Goal: Information Seeking & Learning: Learn about a topic

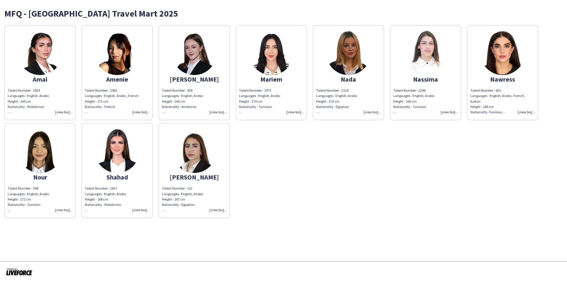
click at [142, 112] on div "Talent Number - 1962 Languages - English, Arabic, French Height - 173 cm Nation…" at bounding box center [117, 101] width 65 height 27
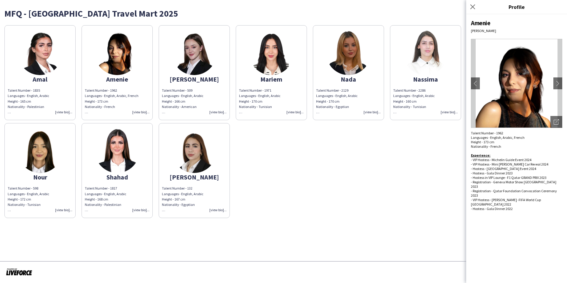
click at [63, 111] on div "Talent Number - 1835 Languages - English, Arabic Height - 165 cm Nationality - …" at bounding box center [40, 101] width 65 height 27
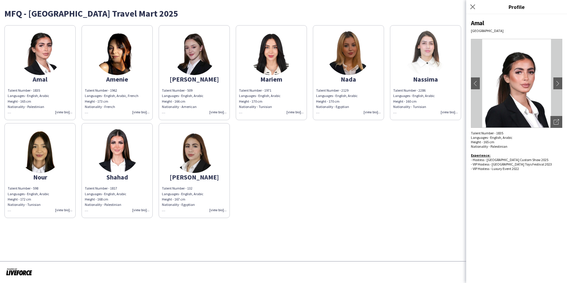
drag, startPoint x: 242, startPoint y: 236, endPoint x: 237, endPoint y: 237, distance: 5.2
click at [237, 237] on app-share-pages "MFQ - [GEOGRAPHIC_DATA] Travel Mart 2025 Amal Talent Number - 1835 Languages - …" at bounding box center [283, 141] width 567 height 283
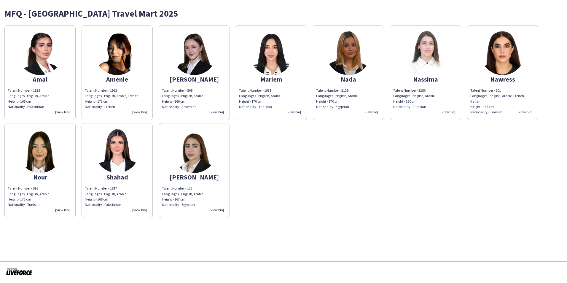
click at [138, 210] on div "Talent Number - 1817 Languages - English, Arabic Height - 168 cm Nationality - …" at bounding box center [117, 199] width 65 height 27
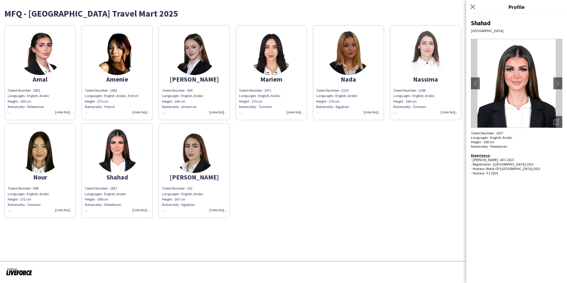
click at [214, 210] on div "Talent Number - 132 Languages - English, Arabic Height - 167 cm Nationality - E…" at bounding box center [194, 199] width 65 height 27
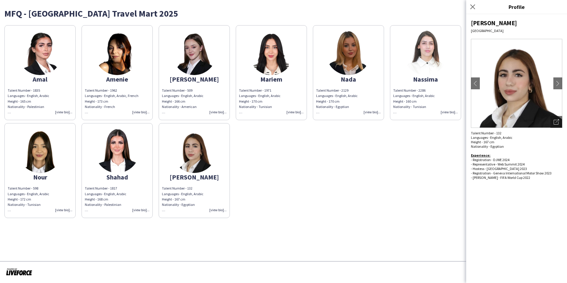
drag, startPoint x: 334, startPoint y: 193, endPoint x: 355, endPoint y: 182, distance: 23.9
click at [335, 193] on div "Amal Talent Number - 1835 Languages - English, Arabic Height - 165 cm Nationali…" at bounding box center [283, 120] width 558 height 196
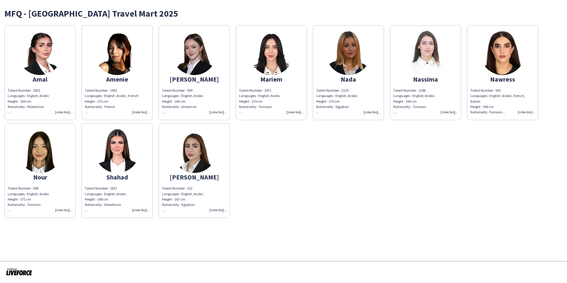
click at [444, 111] on div "Talent Number - 2286 Languages - English, Arabic Height - 160 cm Nationality - …" at bounding box center [425, 101] width 65 height 27
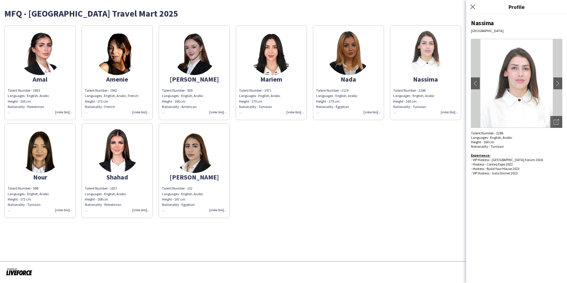
click at [392, 174] on div "Amal Talent Number - 1835 Languages - English, Arabic Height - 165 cm Nationali…" at bounding box center [283, 120] width 558 height 196
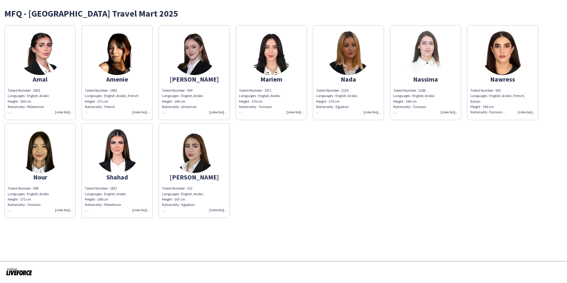
drag, startPoint x: 63, startPoint y: 210, endPoint x: 276, endPoint y: 194, distance: 213.1
click at [65, 210] on div "Talent Number - 598 Languages - English, Arabic Height - 172 cm Nationality - T…" at bounding box center [40, 199] width 65 height 27
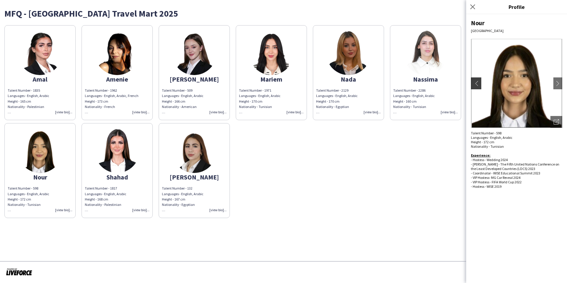
click at [473, 83] on app-icon "chevron-left" at bounding box center [475, 83] width 8 height 5
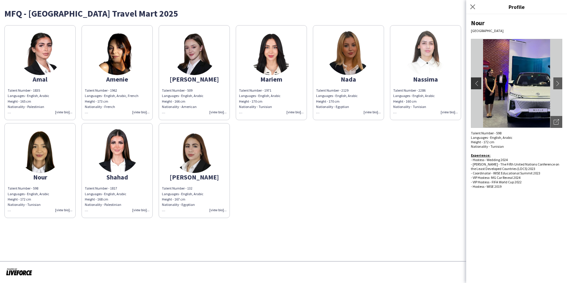
click at [473, 83] on app-icon "chevron-left" at bounding box center [475, 83] width 8 height 5
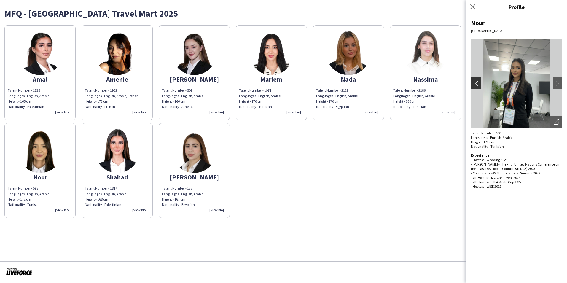
click at [473, 83] on app-icon "chevron-left" at bounding box center [475, 83] width 8 height 5
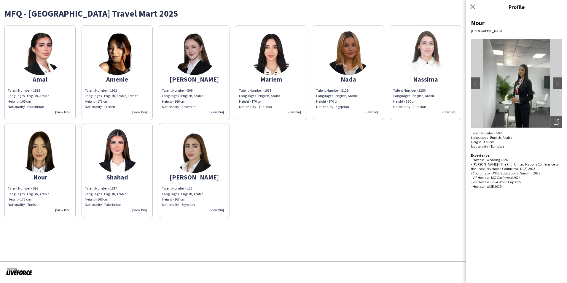
click at [211, 210] on div "Talent Number - 132 Languages - English, Arabic Height - 167 cm Nationality - E…" at bounding box center [194, 199] width 65 height 27
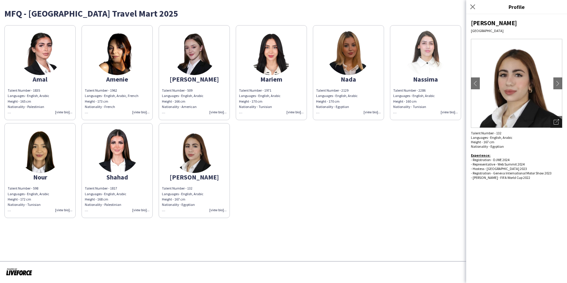
click at [434, 177] on div "Amal Talent Number - 1835 Languages - English, Arabic Height - 165 cm Nationali…" at bounding box center [283, 120] width 558 height 196
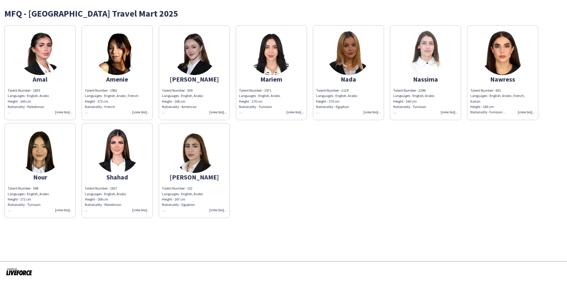
click at [378, 115] on div "Experience:" at bounding box center [348, 117] width 65 height 5
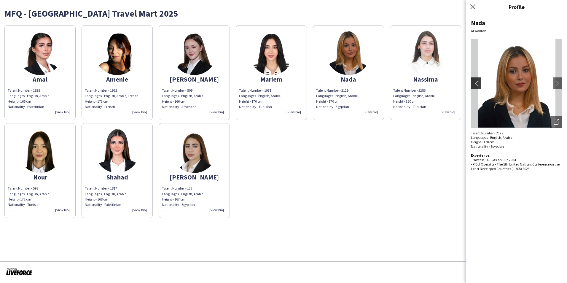
click at [475, 82] on app-icon "chevron-left" at bounding box center [475, 83] width 8 height 5
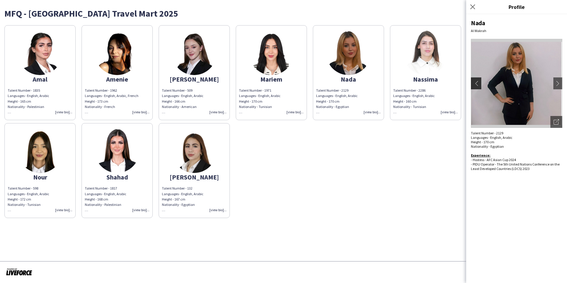
click at [475, 82] on app-icon "chevron-left" at bounding box center [475, 83] width 8 height 5
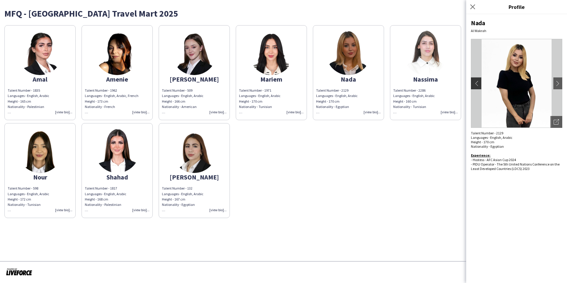
click at [475, 82] on app-icon "chevron-left" at bounding box center [475, 83] width 8 height 5
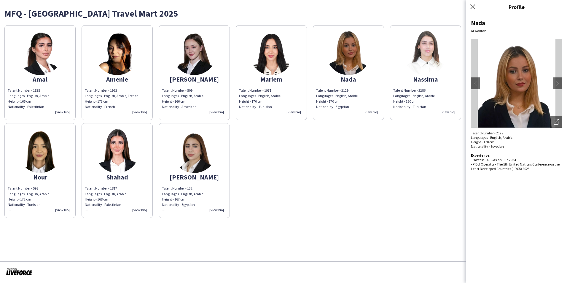
drag, startPoint x: 57, startPoint y: 113, endPoint x: 143, endPoint y: 109, distance: 85.1
click at [58, 113] on div "Talent Number - 1835 Languages - English, Arabic Height - 165 cm Nationality - …" at bounding box center [40, 101] width 65 height 27
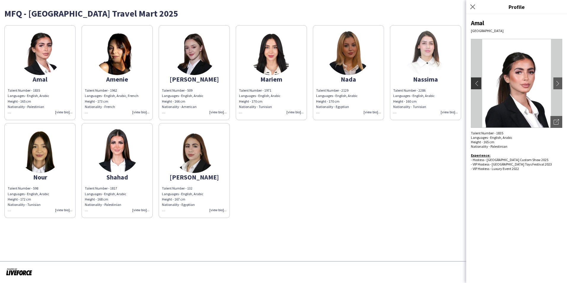
click at [475, 83] on app-icon "chevron-left" at bounding box center [475, 83] width 8 height 5
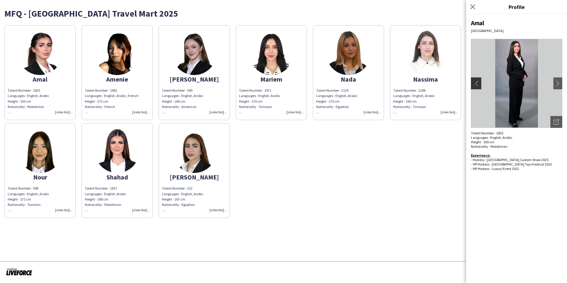
click at [475, 83] on app-icon "chevron-left" at bounding box center [475, 83] width 8 height 5
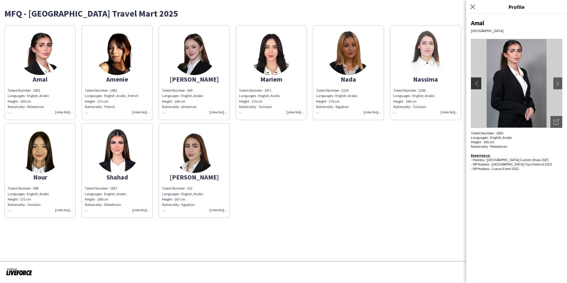
click at [475, 83] on app-icon "chevron-left" at bounding box center [475, 83] width 8 height 5
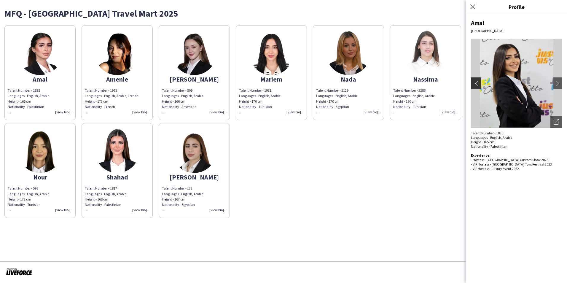
click at [475, 83] on app-icon "chevron-left" at bounding box center [475, 83] width 8 height 5
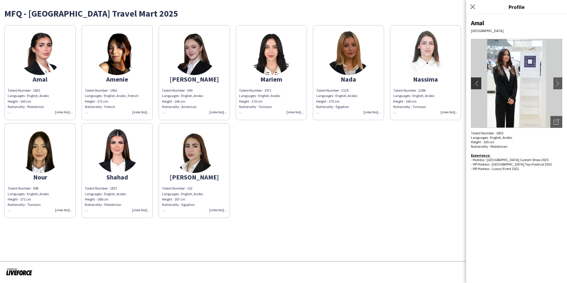
click at [475, 83] on app-icon "chevron-left" at bounding box center [475, 83] width 8 height 5
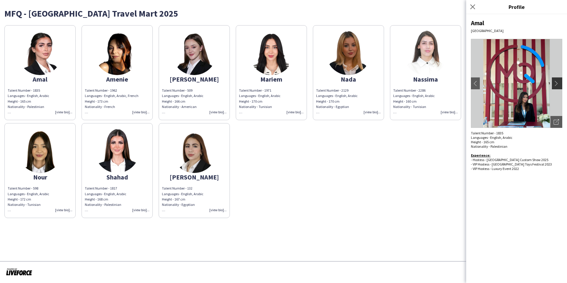
click at [553, 84] on app-icon "chevron-right" at bounding box center [557, 83] width 8 height 5
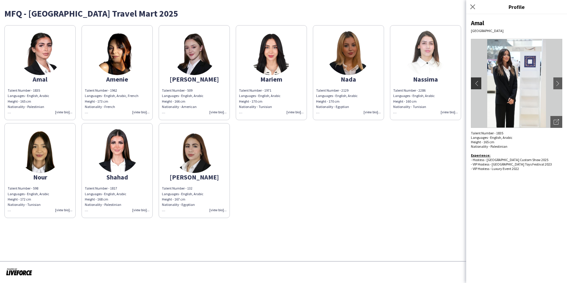
click at [476, 81] on app-icon "chevron-left" at bounding box center [475, 83] width 8 height 5
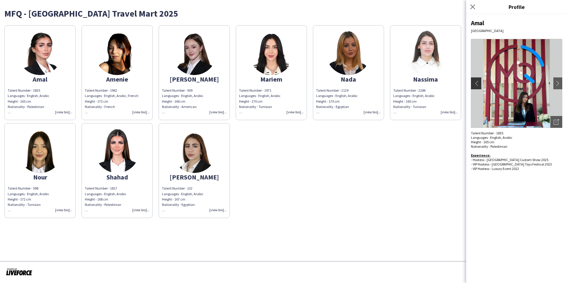
click at [476, 81] on app-icon "chevron-left" at bounding box center [475, 83] width 8 height 5
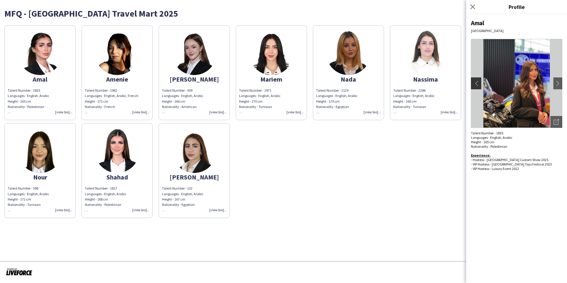
click at [476, 81] on app-icon "chevron-left" at bounding box center [475, 83] width 8 height 5
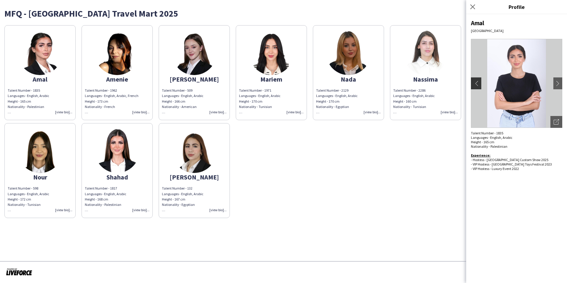
click at [476, 81] on app-icon "chevron-left" at bounding box center [475, 83] width 8 height 5
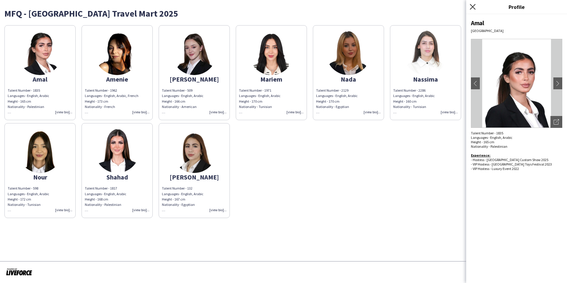
click at [473, 8] on icon at bounding box center [472, 7] width 6 height 6
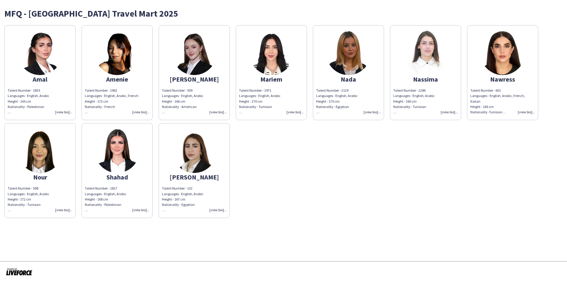
click at [143, 113] on div "Talent Number - 1962 Languages - English, Arabic, French Height - 173 cm Nation…" at bounding box center [117, 101] width 65 height 27
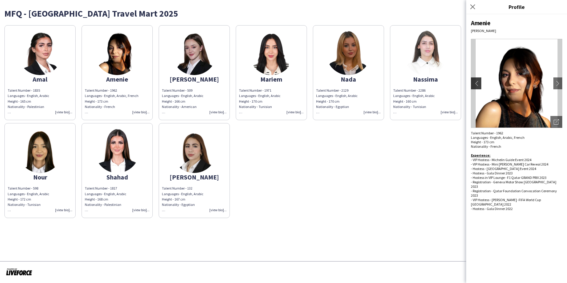
click at [476, 83] on app-icon "chevron-left" at bounding box center [475, 83] width 8 height 5
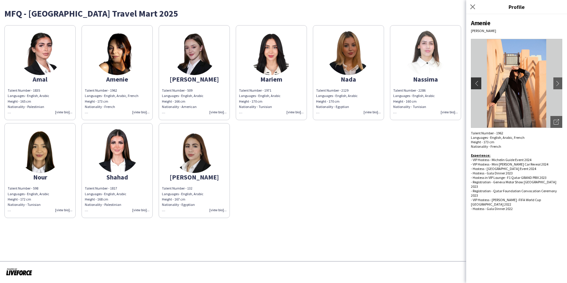
click at [476, 83] on app-icon "chevron-left" at bounding box center [475, 83] width 8 height 5
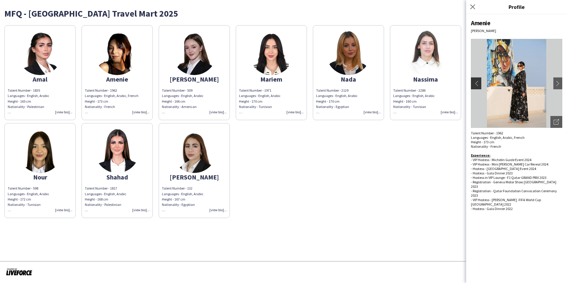
click at [476, 83] on app-icon "chevron-left" at bounding box center [475, 83] width 8 height 5
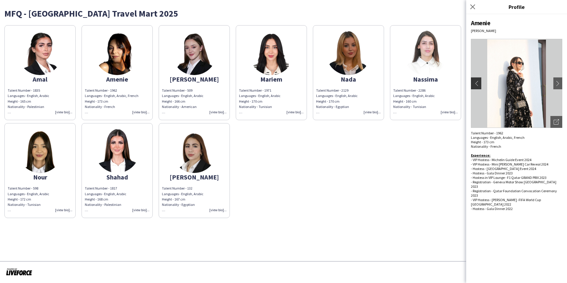
click at [476, 83] on app-icon "chevron-left" at bounding box center [475, 83] width 8 height 5
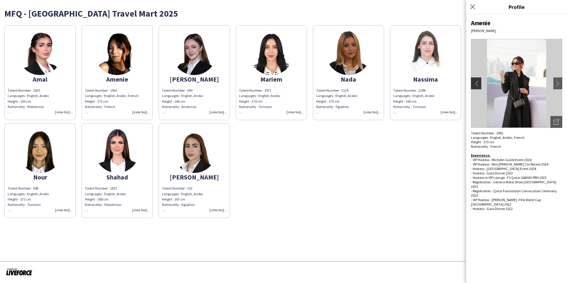
click at [476, 83] on app-icon "chevron-left" at bounding box center [475, 83] width 8 height 5
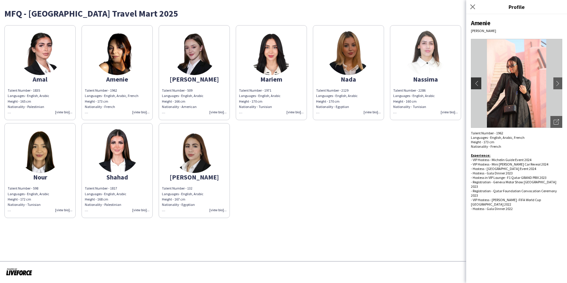
click at [476, 83] on app-icon "chevron-left" at bounding box center [475, 83] width 8 height 5
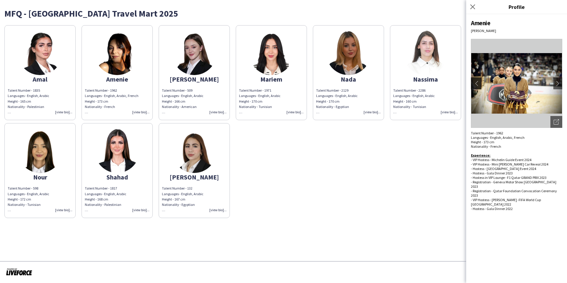
click at [476, 83] on app-icon "chevron-left" at bounding box center [475, 83] width 8 height 5
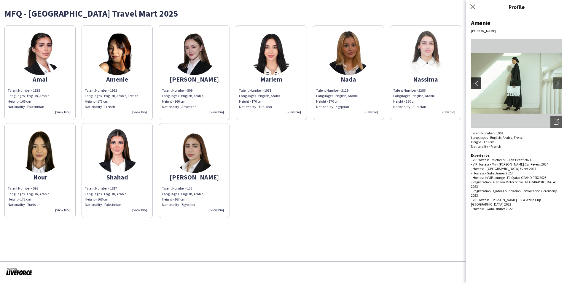
click at [476, 83] on app-icon "chevron-left" at bounding box center [475, 83] width 8 height 5
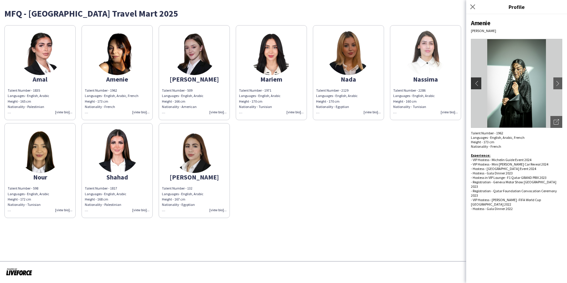
click at [476, 83] on app-icon "chevron-left" at bounding box center [475, 83] width 8 height 5
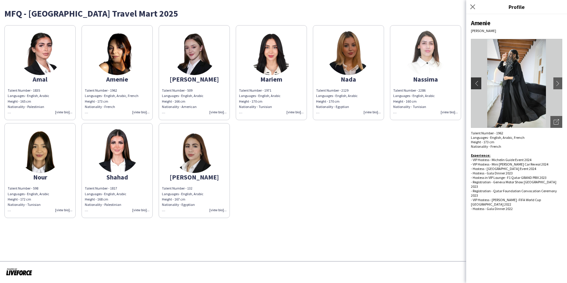
click at [476, 83] on app-icon "chevron-left" at bounding box center [475, 83] width 8 height 5
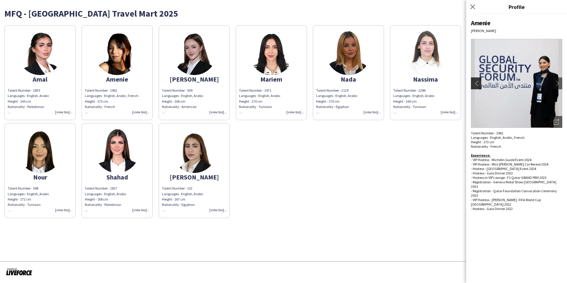
click at [476, 83] on app-icon "chevron-left" at bounding box center [475, 83] width 8 height 5
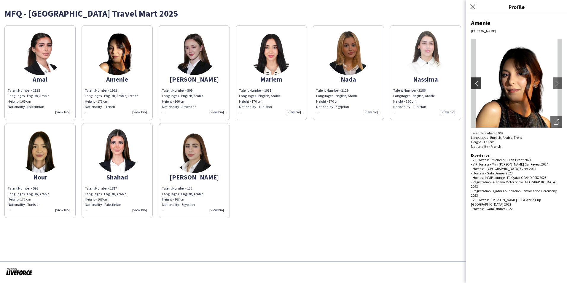
click at [476, 83] on app-icon "chevron-left" at bounding box center [475, 83] width 8 height 5
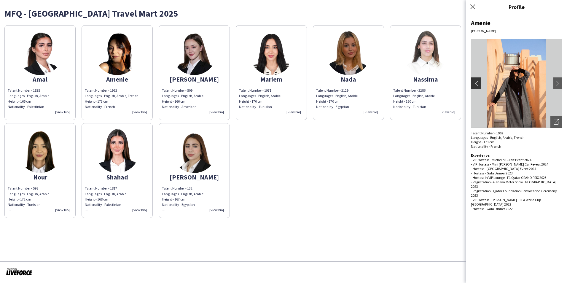
click at [476, 83] on app-icon "chevron-left" at bounding box center [475, 83] width 8 height 5
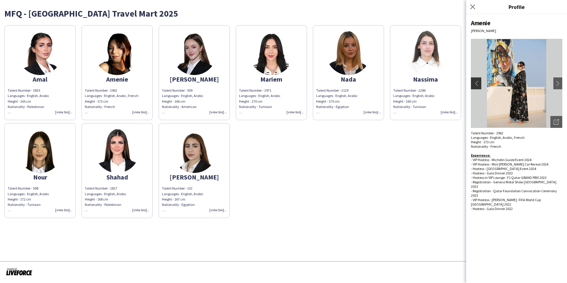
click at [476, 83] on app-icon "chevron-left" at bounding box center [475, 83] width 8 height 5
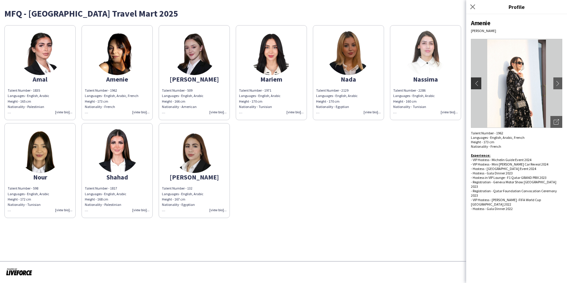
click at [476, 83] on app-icon "chevron-left" at bounding box center [475, 83] width 8 height 5
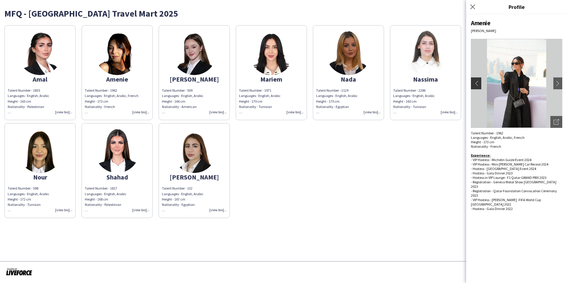
click at [476, 83] on app-icon "chevron-left" at bounding box center [475, 83] width 8 height 5
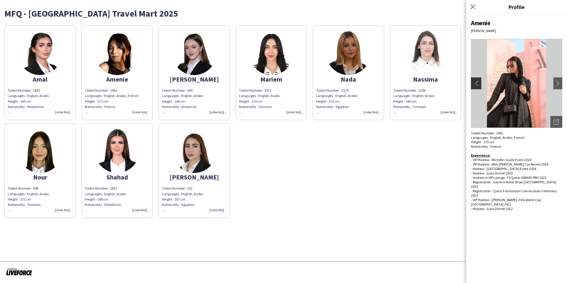
click at [476, 83] on app-icon "chevron-left" at bounding box center [475, 83] width 8 height 5
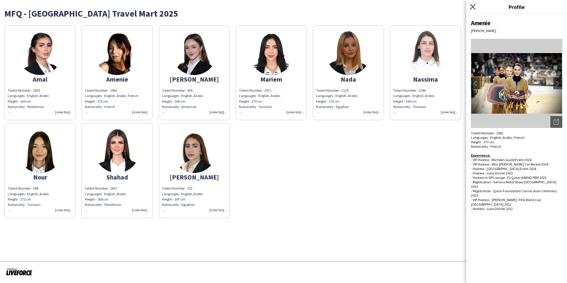
click at [470, 8] on icon "Close pop-in" at bounding box center [472, 7] width 6 height 6
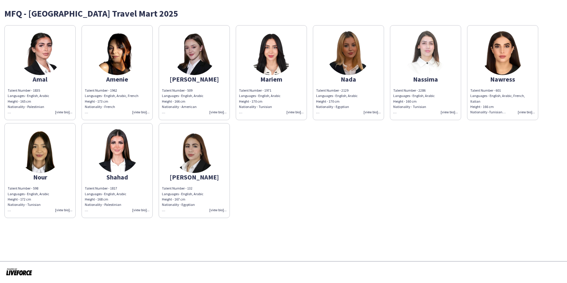
click at [63, 115] on app-share-pages-crew-card "Amal Talent Number - 1835 Languages - English, Arabic Height - 165 cm Nationali…" at bounding box center [39, 72] width 71 height 95
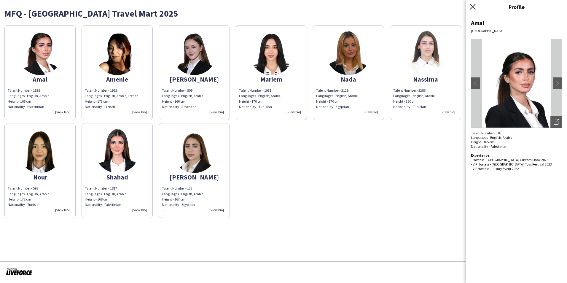
click at [473, 8] on icon "Close pop-in" at bounding box center [472, 7] width 6 height 6
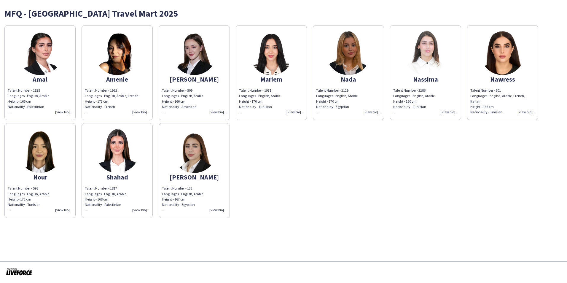
click at [139, 111] on div "Talent Number - 1962 Languages - English, Arabic, French Height - 173 cm Nation…" at bounding box center [117, 101] width 65 height 27
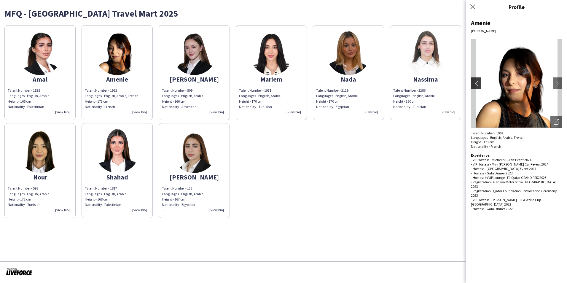
click at [478, 82] on app-icon "chevron-left" at bounding box center [475, 83] width 8 height 5
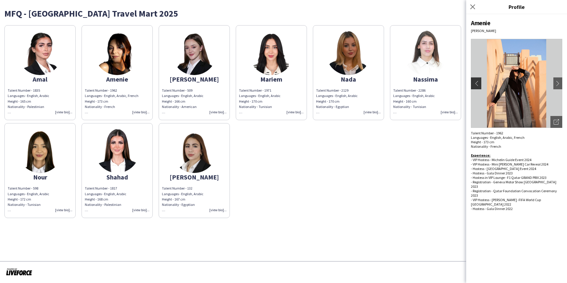
click at [478, 82] on app-icon "chevron-left" at bounding box center [475, 83] width 8 height 5
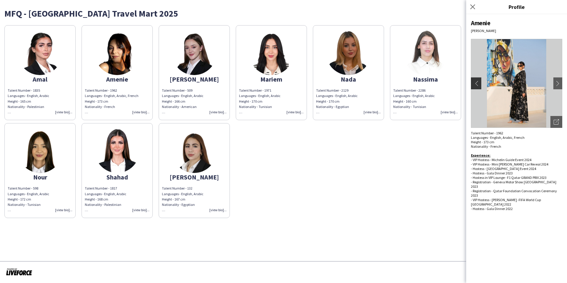
click at [474, 82] on app-icon "chevron-left" at bounding box center [475, 83] width 8 height 5
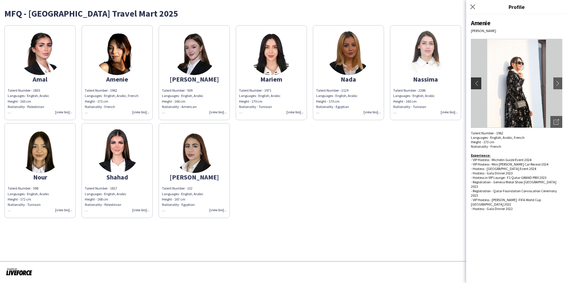
click at [474, 82] on app-icon "chevron-left" at bounding box center [475, 83] width 8 height 5
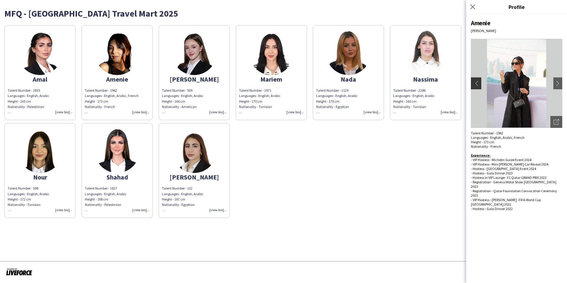
click at [473, 83] on app-icon "chevron-left" at bounding box center [475, 83] width 8 height 5
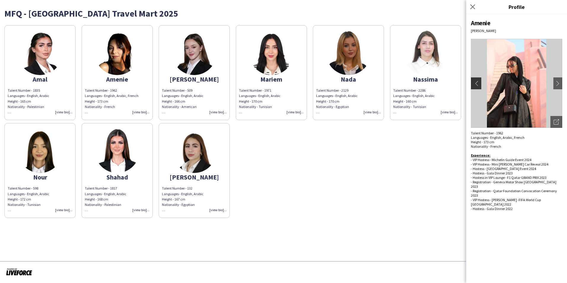
click at [473, 83] on app-icon "chevron-left" at bounding box center [475, 83] width 8 height 5
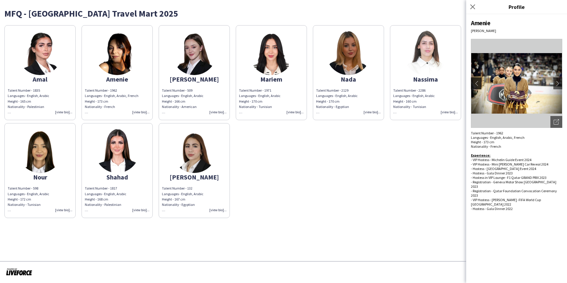
click at [473, 83] on app-icon "chevron-left" at bounding box center [475, 83] width 8 height 5
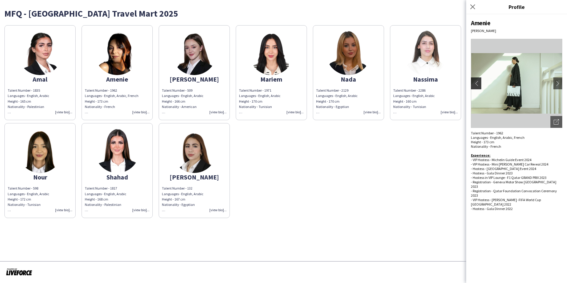
click at [473, 83] on app-icon "chevron-left" at bounding box center [475, 83] width 8 height 5
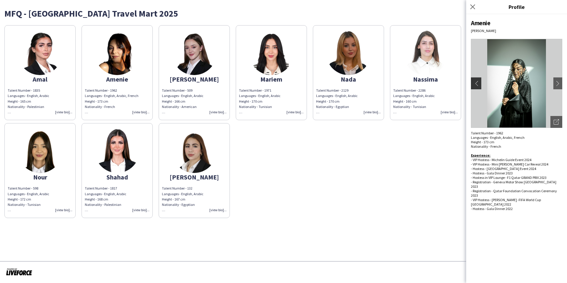
click at [473, 83] on app-icon "chevron-left" at bounding box center [475, 83] width 8 height 5
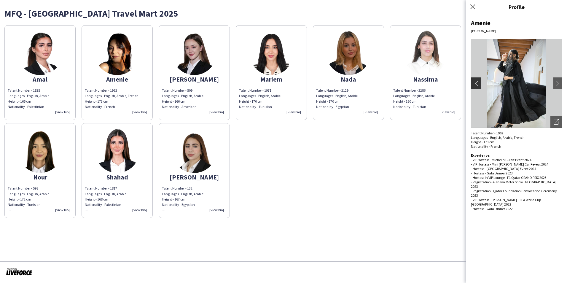
click at [473, 83] on app-icon "chevron-left" at bounding box center [475, 83] width 8 height 5
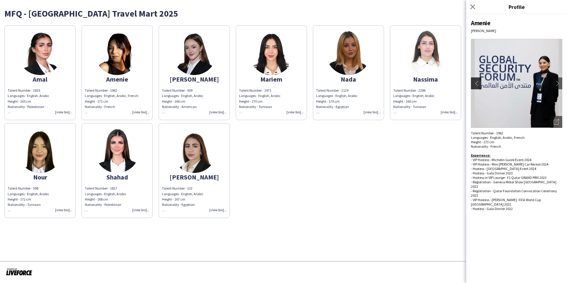
click at [476, 82] on app-icon "chevron-left" at bounding box center [475, 83] width 8 height 5
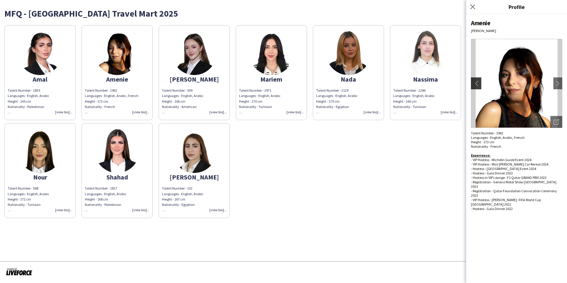
click at [476, 82] on app-icon "chevron-left" at bounding box center [475, 83] width 8 height 5
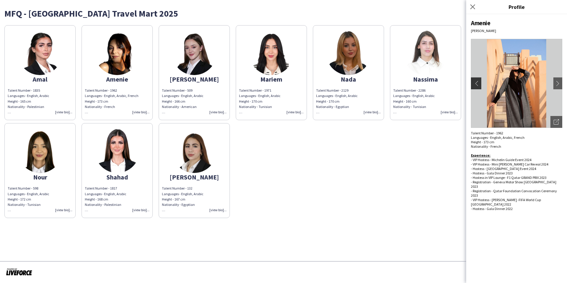
click at [476, 82] on app-icon "chevron-left" at bounding box center [475, 83] width 8 height 5
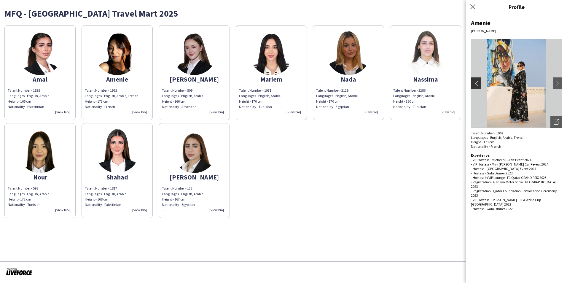
click at [476, 82] on app-icon "chevron-left" at bounding box center [475, 83] width 8 height 5
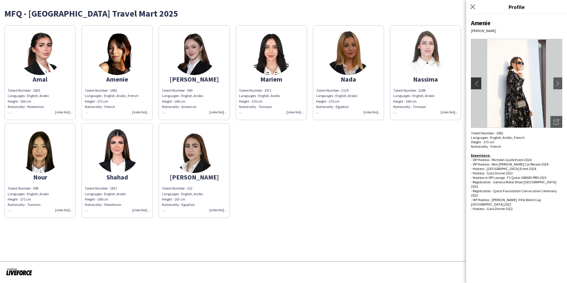
click at [476, 82] on app-icon "chevron-left" at bounding box center [475, 83] width 8 height 5
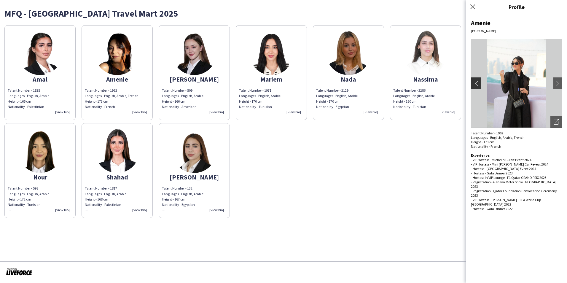
click at [476, 82] on app-icon "chevron-left" at bounding box center [475, 83] width 8 height 5
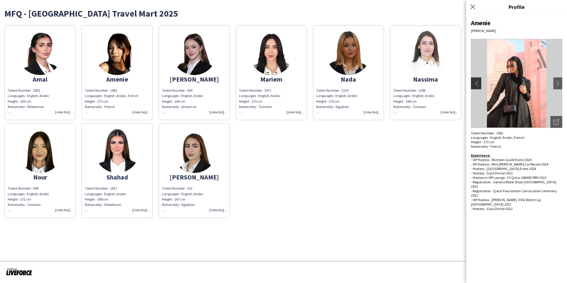
click at [476, 82] on app-icon "chevron-left" at bounding box center [475, 83] width 8 height 5
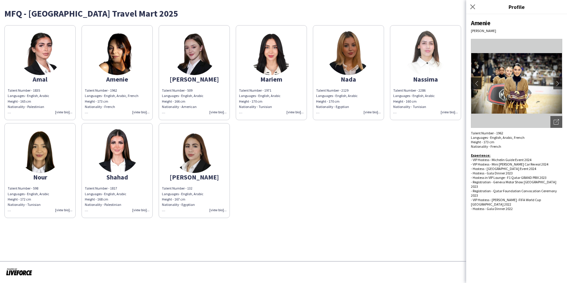
click at [476, 82] on app-icon "chevron-left" at bounding box center [475, 83] width 8 height 5
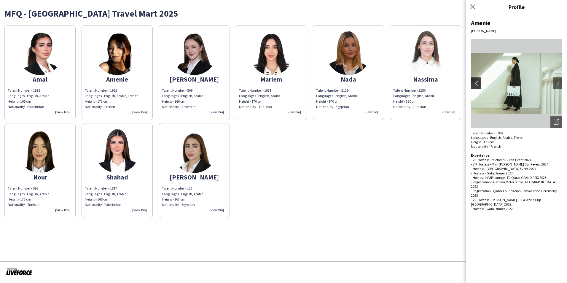
click at [476, 82] on app-icon "chevron-left" at bounding box center [475, 83] width 8 height 5
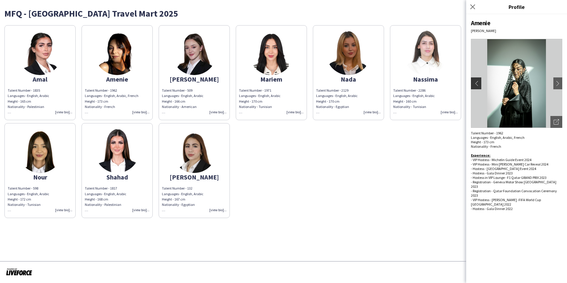
click at [476, 82] on app-icon "chevron-left" at bounding box center [475, 83] width 8 height 5
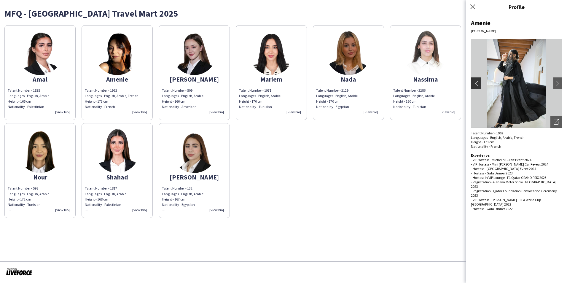
click at [476, 82] on app-icon "chevron-left" at bounding box center [475, 83] width 8 height 5
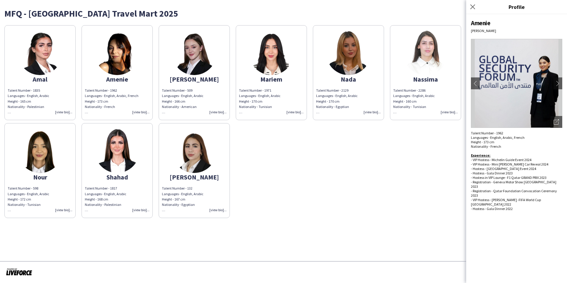
click at [64, 111] on div "Talent Number - 1835 Languages - English, Arabic Height - 165 cm Nationality - …" at bounding box center [40, 101] width 65 height 27
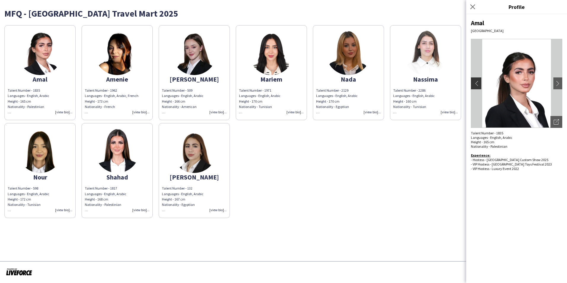
click at [480, 87] on button "chevron-left" at bounding box center [475, 83] width 12 height 12
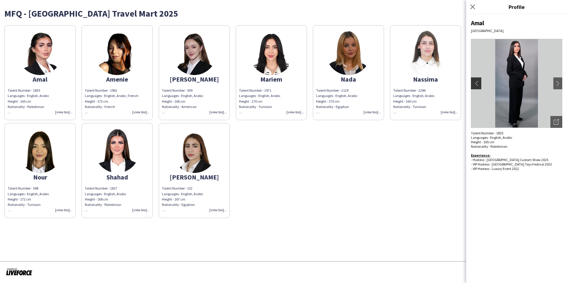
click at [477, 87] on button "chevron-left" at bounding box center [475, 83] width 12 height 12
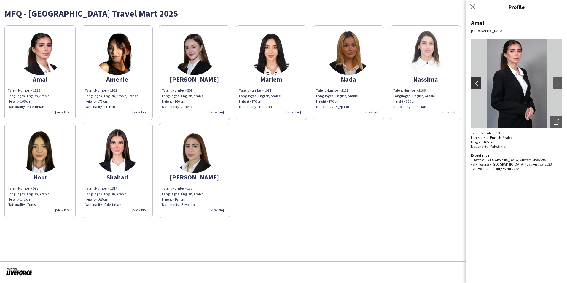
click at [477, 88] on button "chevron-left" at bounding box center [475, 83] width 12 height 12
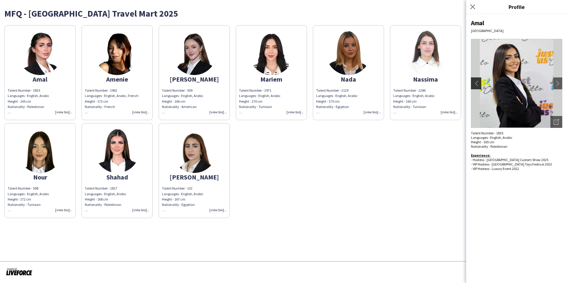
click at [476, 88] on button "chevron-left" at bounding box center [475, 83] width 12 height 12
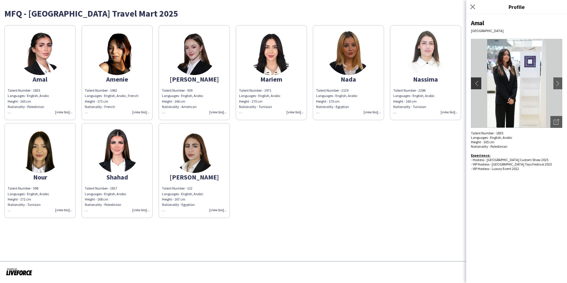
click at [476, 88] on button "chevron-left" at bounding box center [475, 83] width 12 height 12
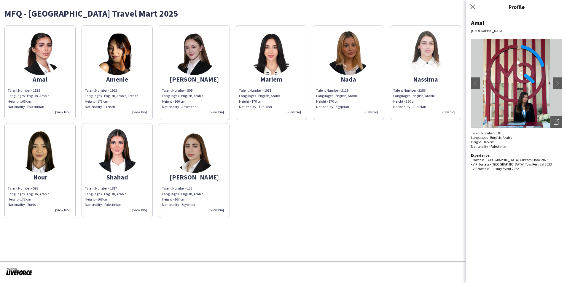
click at [476, 92] on img at bounding box center [516, 83] width 91 height 89
click at [476, 82] on app-icon "chevron-left" at bounding box center [475, 83] width 8 height 5
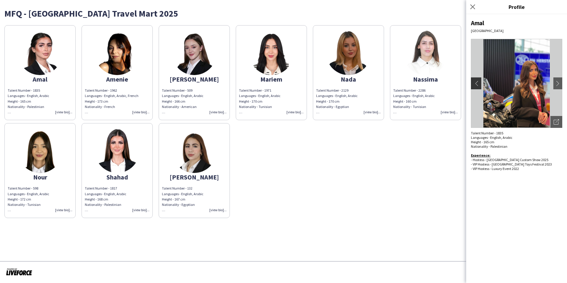
click at [479, 85] on app-icon "chevron-left" at bounding box center [475, 83] width 8 height 5
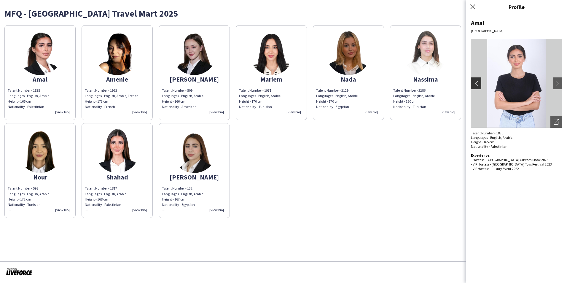
click at [479, 84] on button "chevron-left" at bounding box center [475, 83] width 12 height 12
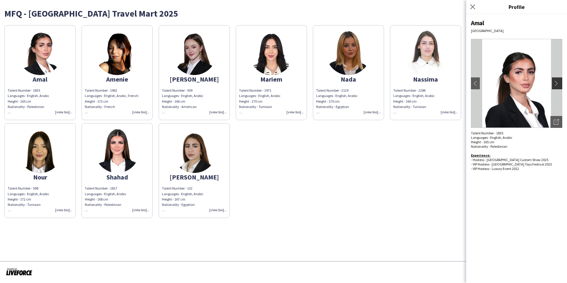
click at [553, 86] on button "chevron-right" at bounding box center [558, 83] width 12 height 12
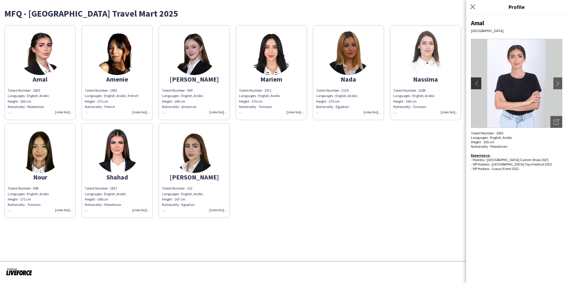
click at [475, 84] on app-icon "chevron-left" at bounding box center [475, 83] width 8 height 5
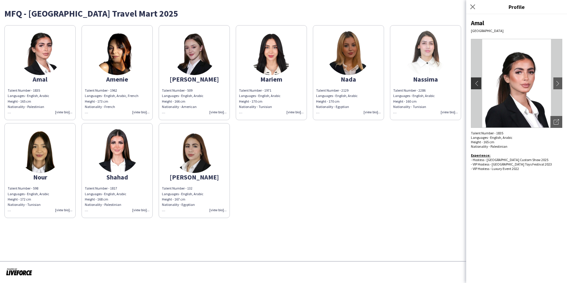
click at [475, 84] on app-icon "chevron-left" at bounding box center [475, 83] width 8 height 5
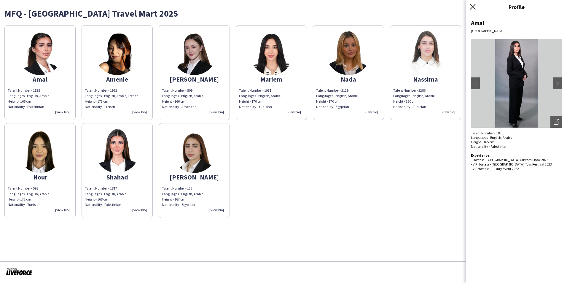
click at [472, 8] on icon "Close pop-in" at bounding box center [472, 7] width 6 height 6
